Goal: Transaction & Acquisition: Book appointment/travel/reservation

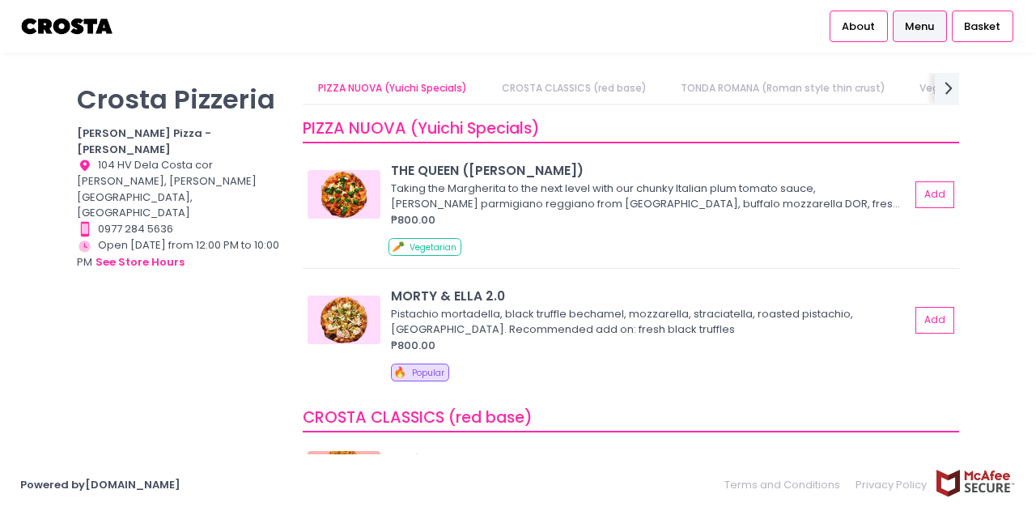
click at [928, 28] on span "Menu" at bounding box center [919, 27] width 29 height 16
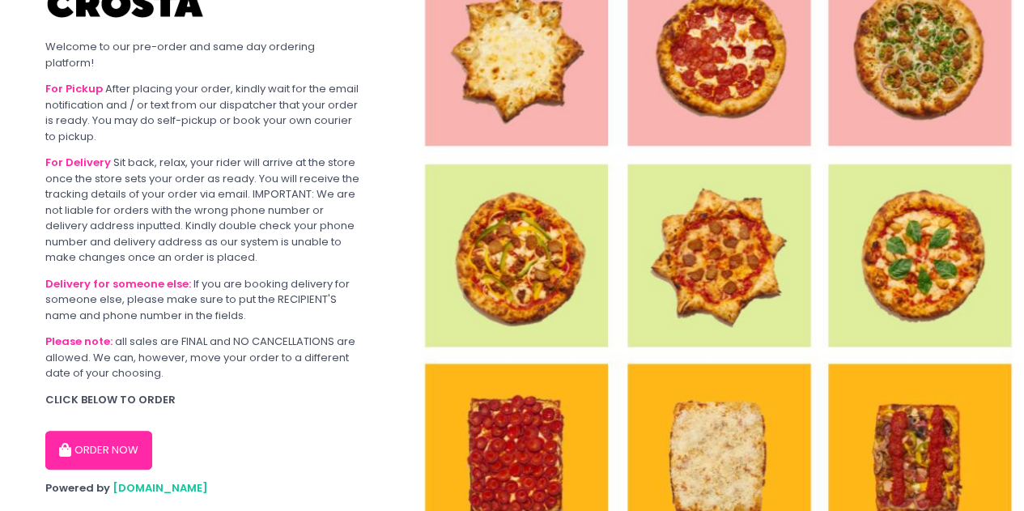
scroll to position [68, 0]
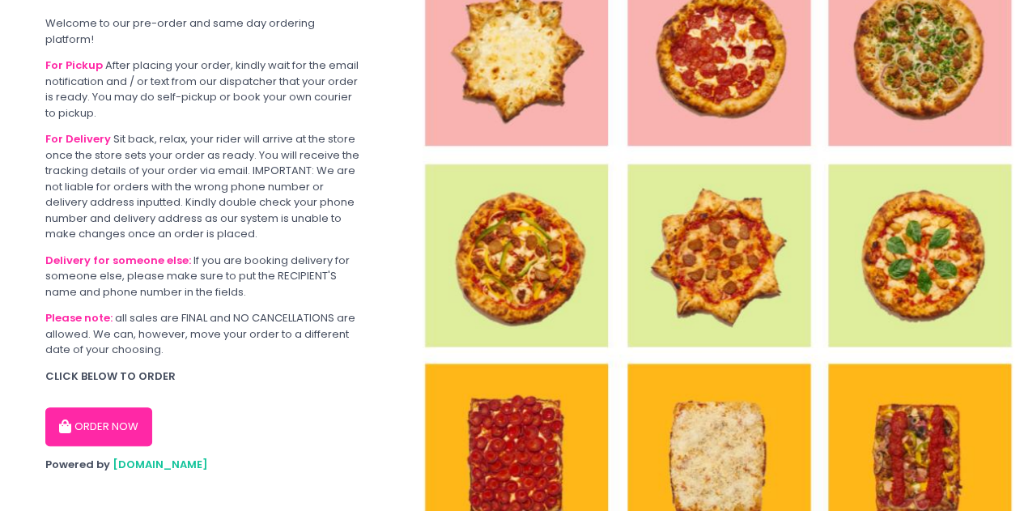
click at [107, 410] on button "ORDER NOW" at bounding box center [98, 426] width 107 height 39
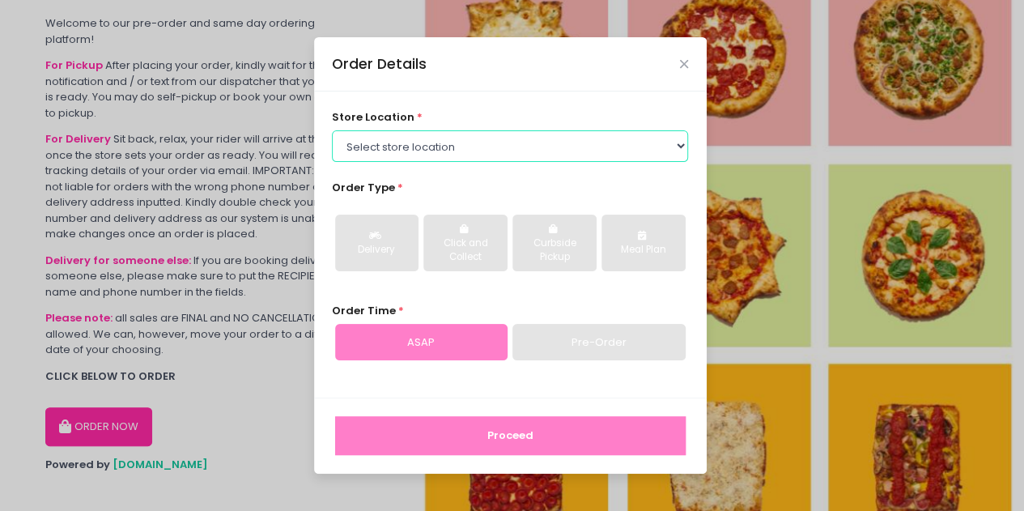
click at [452, 136] on select "Select store location [PERSON_NAME] Pizza - [PERSON_NAME] Pizza - [GEOGRAPHIC_D…" at bounding box center [510, 145] width 356 height 31
select select "65090bae48156caed44a5eb4"
click at [332, 130] on select "Select store location [PERSON_NAME] Pizza - [PERSON_NAME] Pizza - [GEOGRAPHIC_D…" at bounding box center [510, 145] width 356 height 31
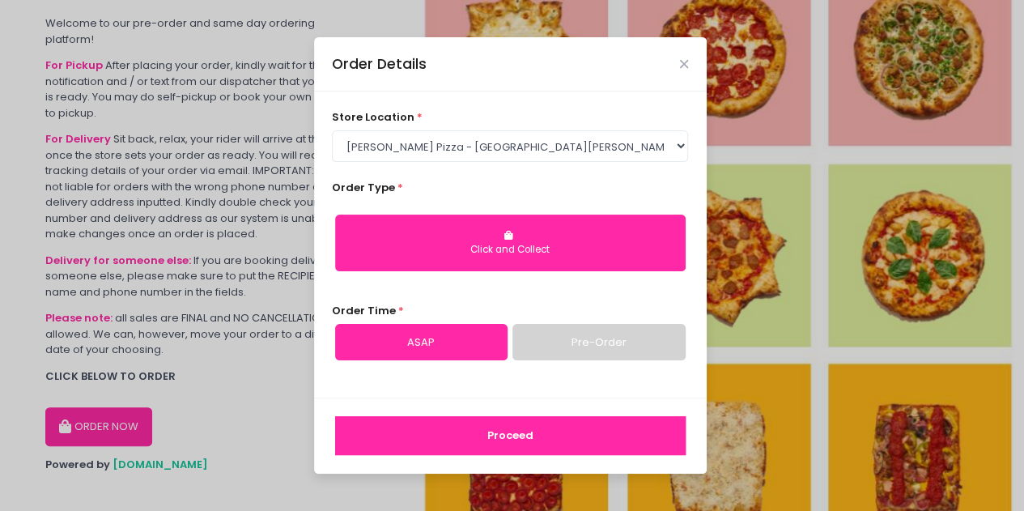
click at [465, 236] on button "Click and Collect" at bounding box center [510, 243] width 351 height 57
click at [605, 336] on link "Pre-Order" at bounding box center [599, 342] width 172 height 37
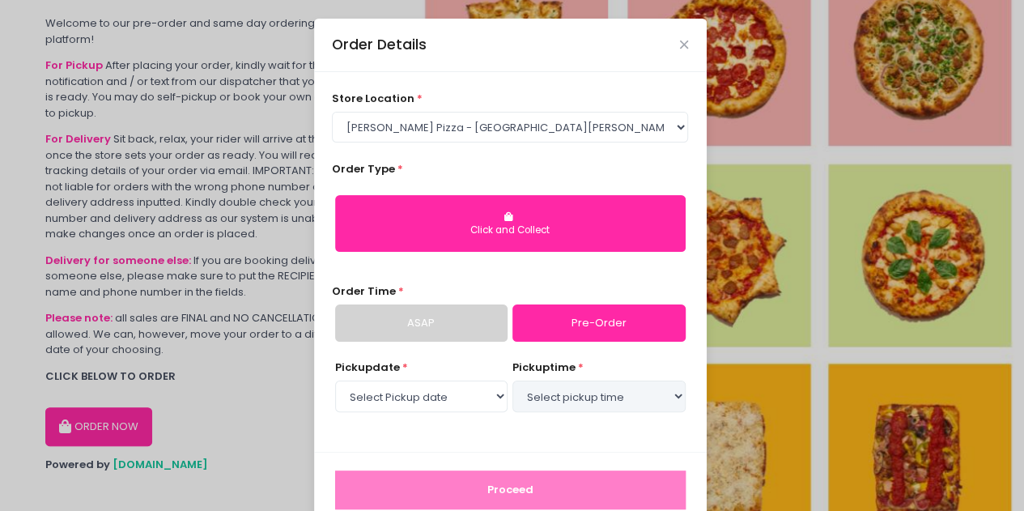
select select "[DATE]"
click at [669, 394] on select "Select pickup time 05:00 PM - 05:30 PM 05:30 PM - 06:00 PM 06:00 PM - 06:30 PM …" at bounding box center [599, 396] width 172 height 31
select select "19:00"
click at [513, 381] on select "Select pickup time 05:00 PM - 05:30 PM 05:30 PM - 06:00 PM 06:00 PM - 06:30 PM …" at bounding box center [599, 396] width 172 height 31
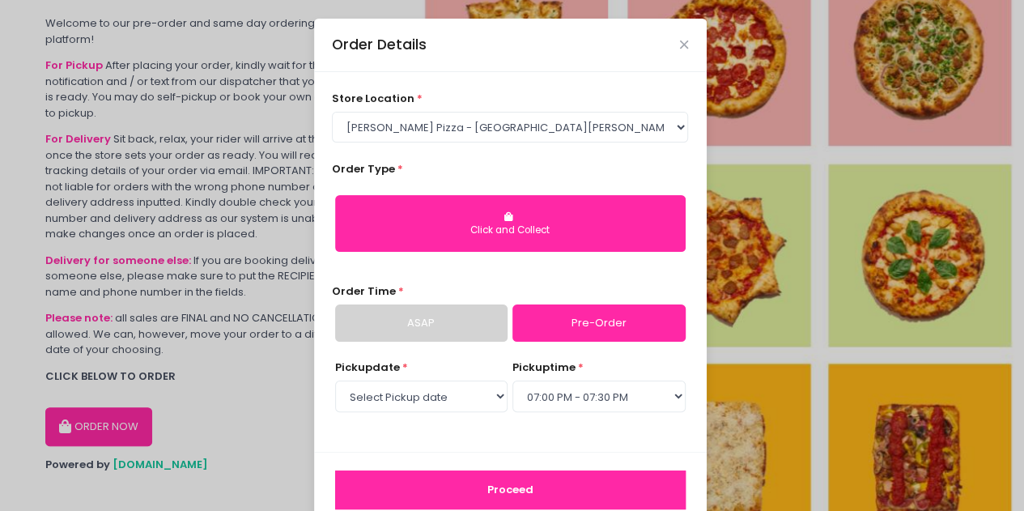
click at [540, 479] on button "Proceed" at bounding box center [510, 489] width 351 height 39
